Goal: Information Seeking & Learning: Learn about a topic

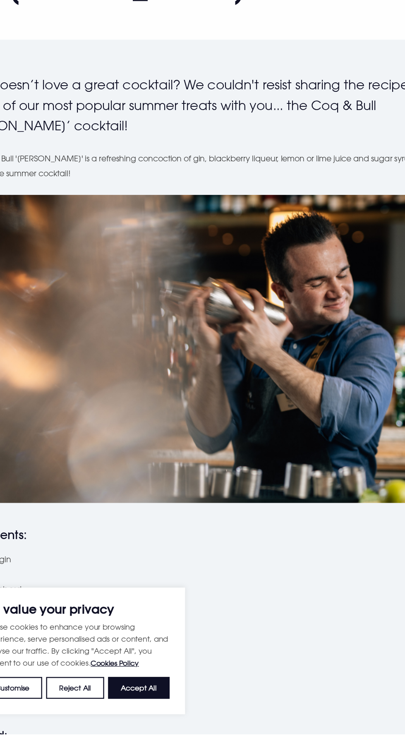
scroll to position [56, 0]
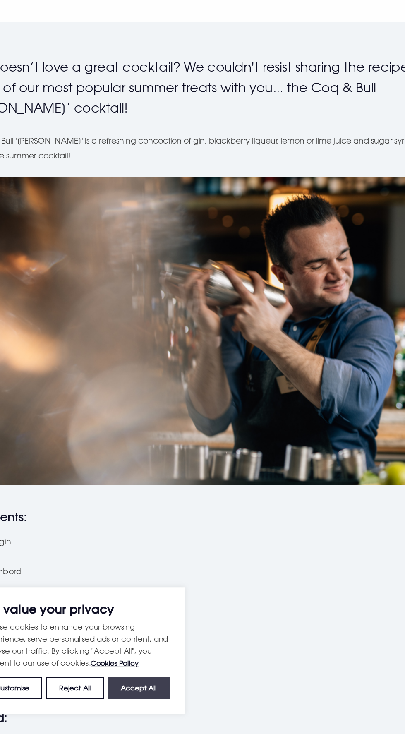
click at [163, 718] on button "Accept All" at bounding box center [159, 709] width 51 height 18
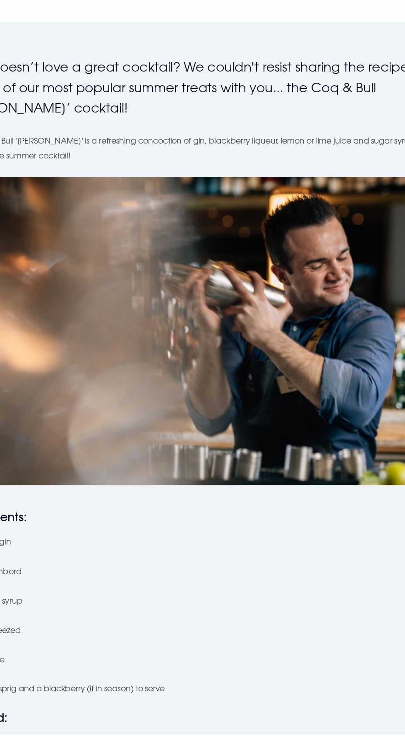
checkbox input "true"
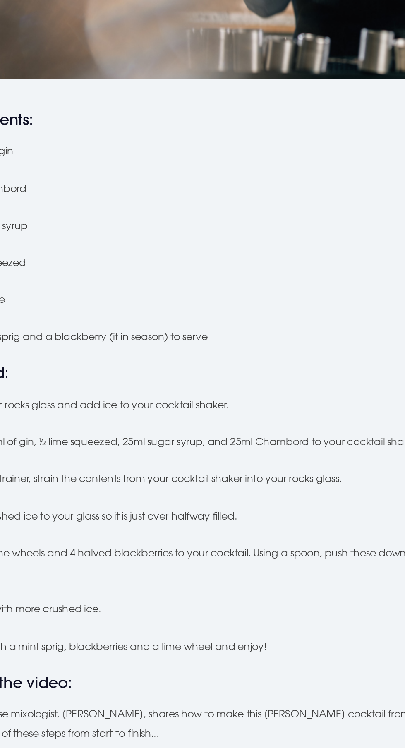
scroll to position [383, 0]
